Goal: Task Accomplishment & Management: Manage account settings

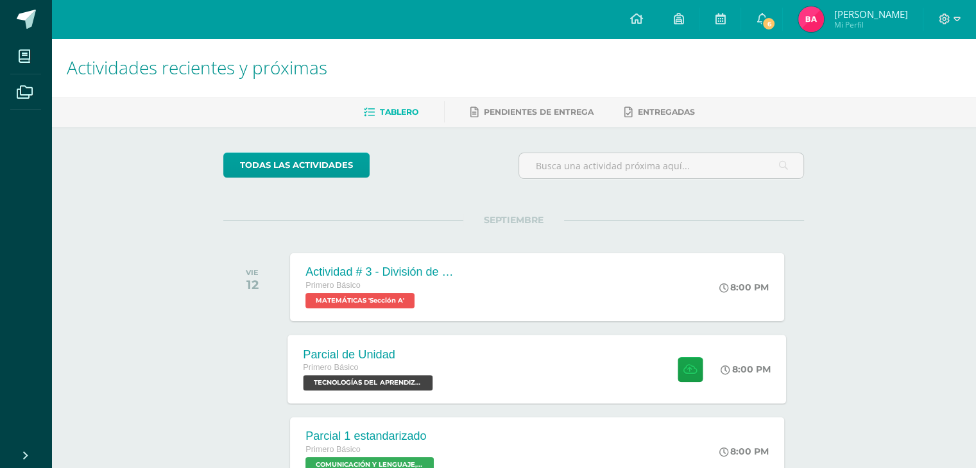
click at [610, 371] on div "Parcial de Unidad Primero Básico TECNOLOGÍAS DEL APRENDIZAJE Y LA COMUNICACIÓN …" at bounding box center [537, 369] width 499 height 69
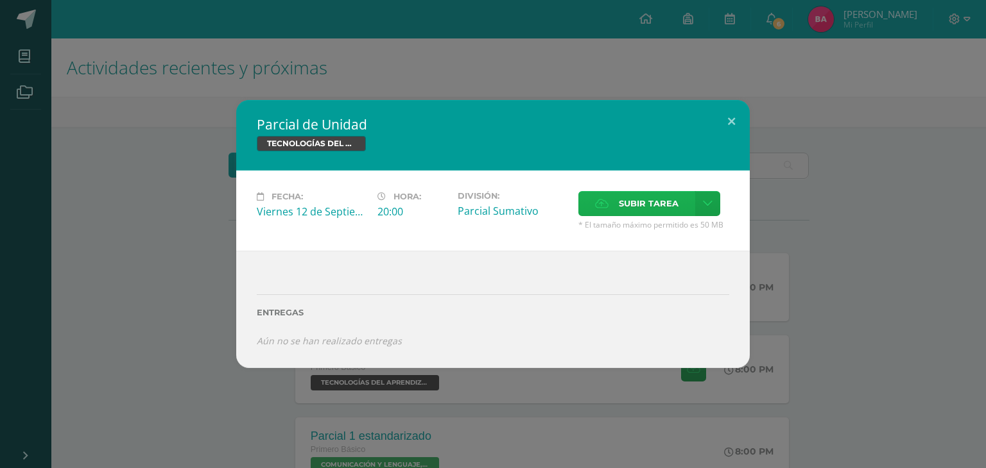
click at [650, 205] on span "Subir tarea" at bounding box center [649, 204] width 60 height 24
click at [0, 0] on input "Subir tarea" at bounding box center [0, 0] width 0 height 0
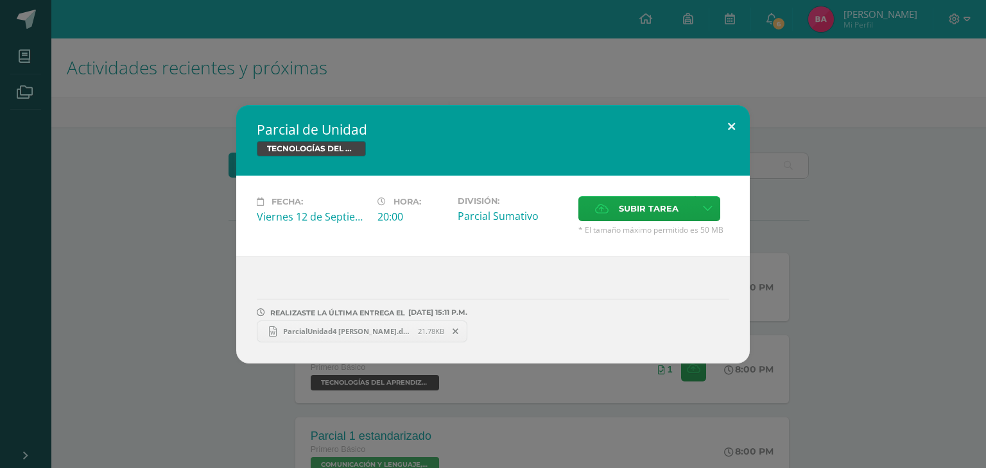
click at [733, 123] on button at bounding box center [731, 127] width 37 height 44
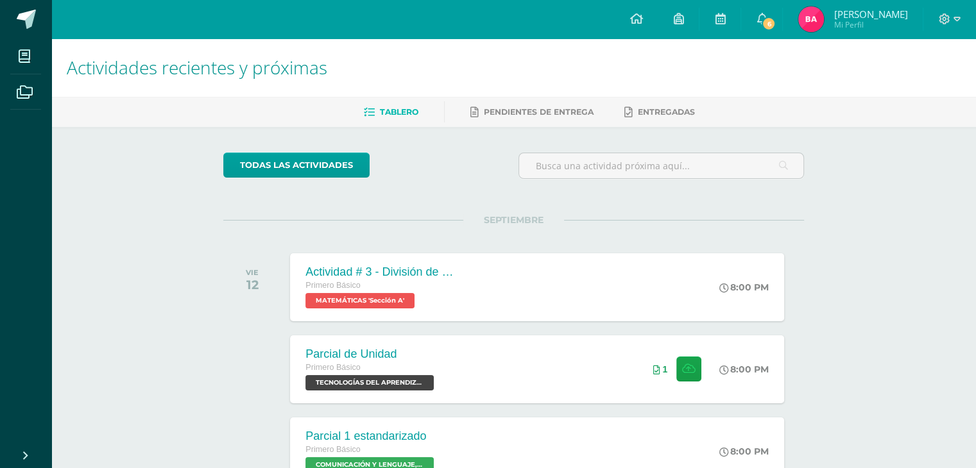
click at [824, 15] on img at bounding box center [811, 19] width 26 height 26
click at [817, 14] on img at bounding box center [811, 19] width 26 height 26
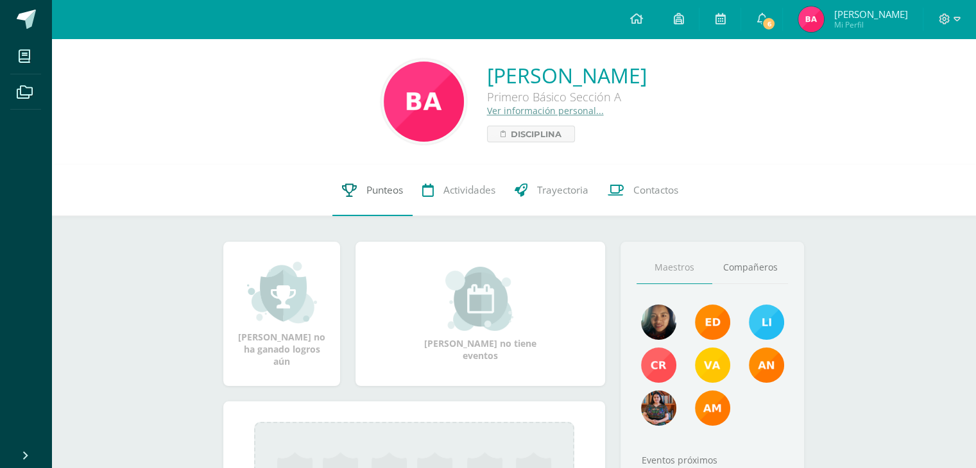
click at [350, 193] on icon at bounding box center [349, 190] width 15 height 13
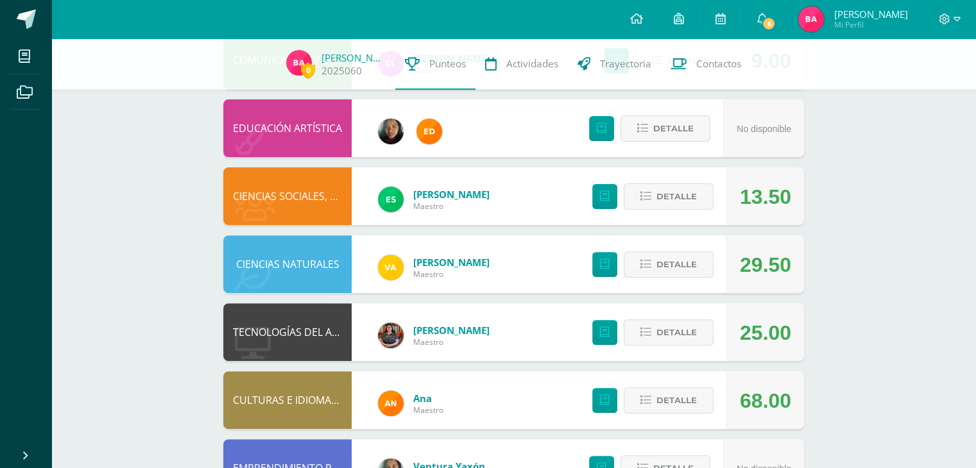
scroll to position [409, 0]
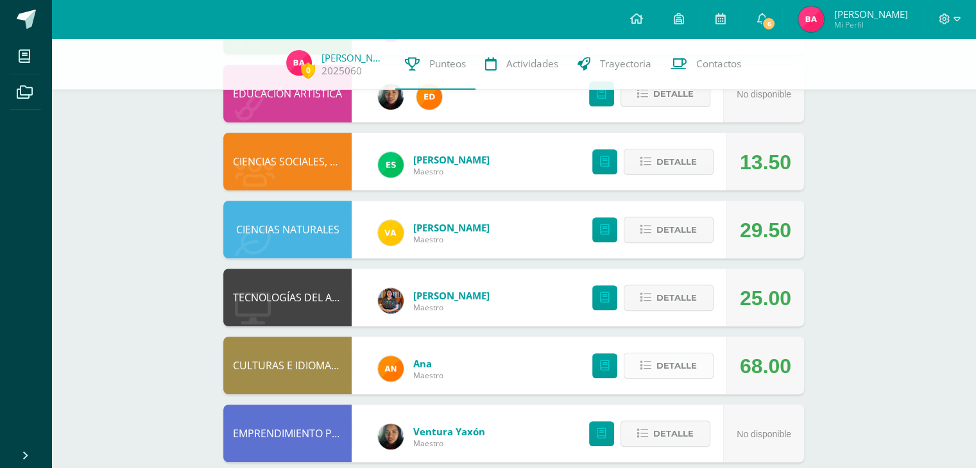
click at [667, 364] on span "Detalle" at bounding box center [676, 366] width 40 height 24
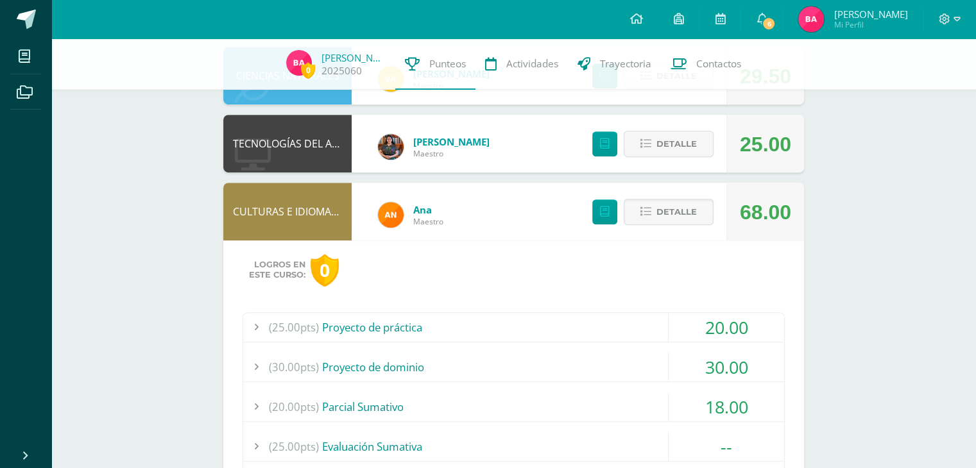
scroll to position [589, 0]
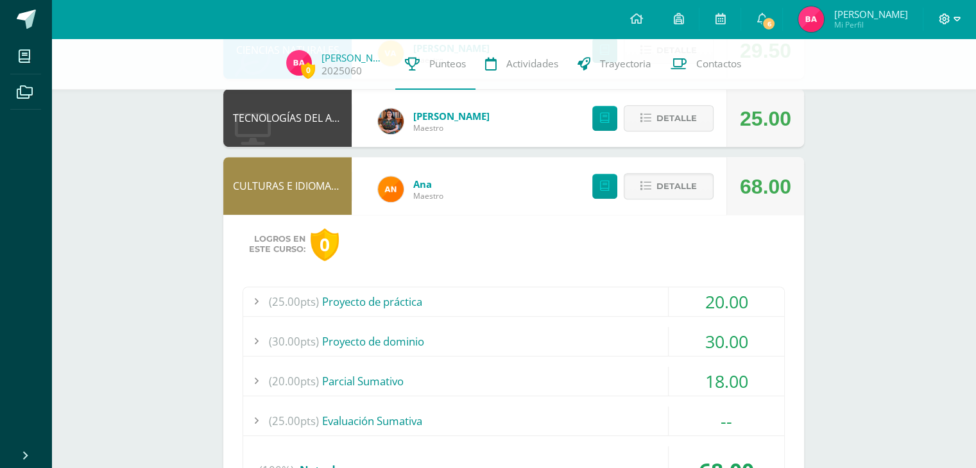
click at [950, 17] on icon at bounding box center [944, 18] width 11 height 11
click at [898, 86] on span "Cerrar sesión" at bounding box center [916, 87] width 58 height 12
